Goal: Information Seeking & Learning: Learn about a topic

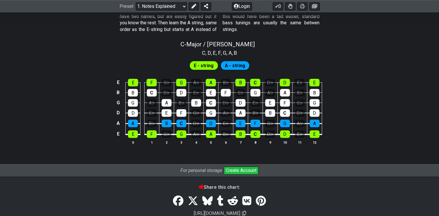
scroll to position [500, 0]
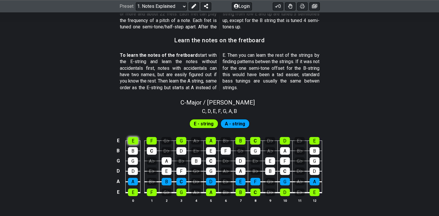
click at [133, 142] on div "E" at bounding box center [133, 141] width 10 height 8
click at [135, 139] on div "E" at bounding box center [133, 141] width 10 height 8
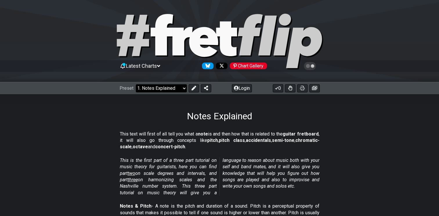
click at [156, 90] on select "Welcome to #fretflip! Initial Preset Custom Preset Minor Pentatonic Major Penta…" at bounding box center [161, 88] width 51 height 8
drag, startPoint x: 285, startPoint y: 120, endPoint x: 282, endPoint y: 119, distance: 3.0
click at [284, 119] on div "Notes Explained" at bounding box center [219, 108] width 439 height 27
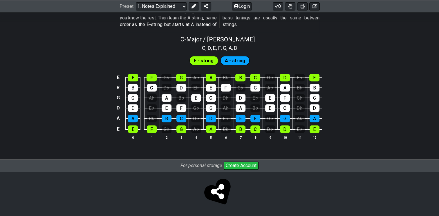
scroll to position [505, 0]
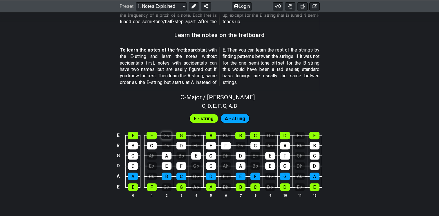
click at [166, 136] on div "G♭" at bounding box center [166, 136] width 10 height 8
click at [165, 136] on div "G♭" at bounding box center [166, 136] width 10 height 8
click at [240, 115] on span "A - string" at bounding box center [235, 119] width 20 height 8
drag, startPoint x: 240, startPoint y: 122, endPoint x: 237, endPoint y: 118, distance: 5.2
click at [239, 122] on div "E - string A - string" at bounding box center [219, 119] width 63 height 12
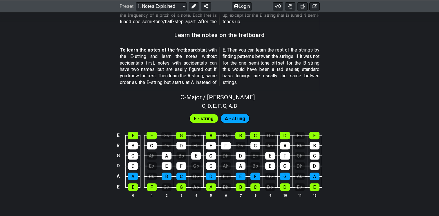
drag, startPoint x: 237, startPoint y: 118, endPoint x: 224, endPoint y: 119, distance: 13.7
click at [237, 118] on span "A - string" at bounding box center [235, 119] width 20 height 8
click at [218, 122] on div "E - string A - string" at bounding box center [219, 119] width 63 height 12
drag, startPoint x: 218, startPoint y: 122, endPoint x: 211, endPoint y: 122, distance: 6.7
click at [217, 122] on div "E - string A - string" at bounding box center [219, 119] width 63 height 12
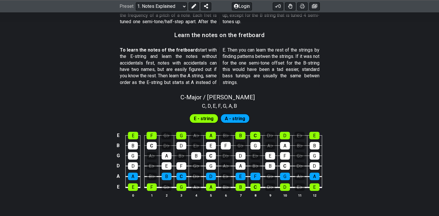
click at [211, 122] on span "E - string" at bounding box center [204, 119] width 20 height 8
click at [209, 122] on span "E - string" at bounding box center [204, 119] width 20 height 8
drag, startPoint x: 208, startPoint y: 121, endPoint x: 204, endPoint y: 119, distance: 4.0
click at [206, 121] on span "E - string" at bounding box center [204, 119] width 20 height 8
drag, startPoint x: 204, startPoint y: 119, endPoint x: 199, endPoint y: 118, distance: 5.6
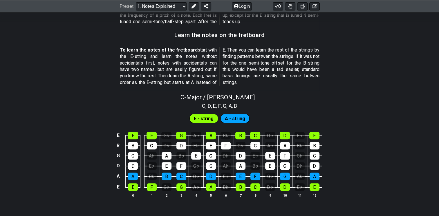
click at [201, 118] on span "E - string" at bounding box center [204, 119] width 20 height 8
click at [136, 136] on div "E" at bounding box center [133, 136] width 10 height 8
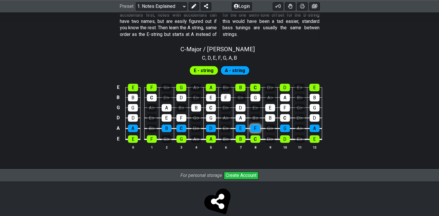
scroll to position [563, 0]
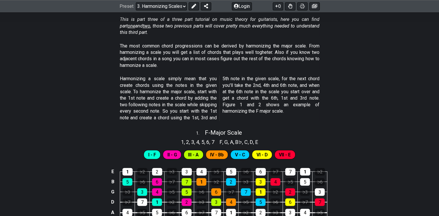
scroll to position [145, 0]
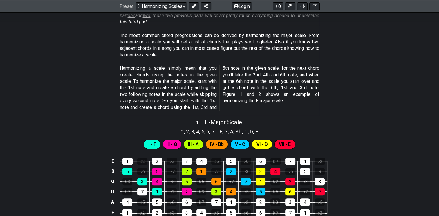
click at [155, 143] on div "I - F" at bounding box center [152, 144] width 17 height 9
click at [172, 144] on span "II - G" at bounding box center [172, 144] width 10 height 8
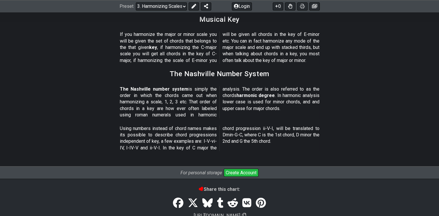
scroll to position [691, 0]
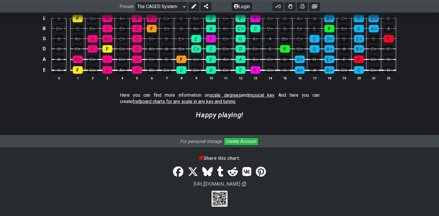
scroll to position [1625, 0]
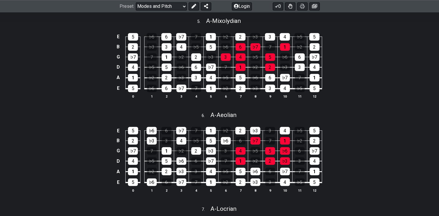
scroll to position [688, 0]
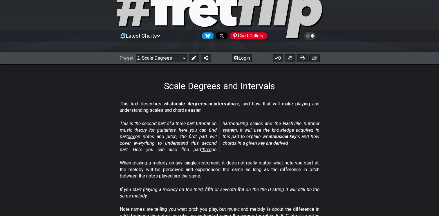
scroll to position [58, 0]
